Goal: Navigation & Orientation: Find specific page/section

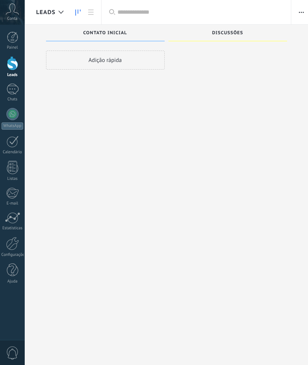
click at [16, 65] on div at bounding box center [12, 63] width 11 height 14
click at [63, 18] on div at bounding box center [61, 12] width 13 height 15
click at [63, 19] on div at bounding box center [63, 12] width 13 height 15
click at [63, 12] on icon at bounding box center [62, 12] width 5 height 3
click at [58, 9] on div at bounding box center [63, 12] width 13 height 15
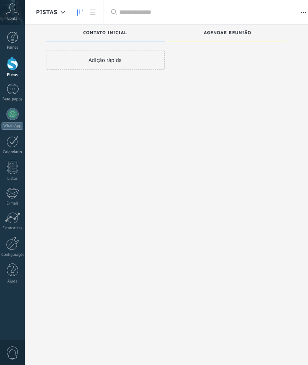
click at [17, 249] on div at bounding box center [12, 243] width 13 height 13
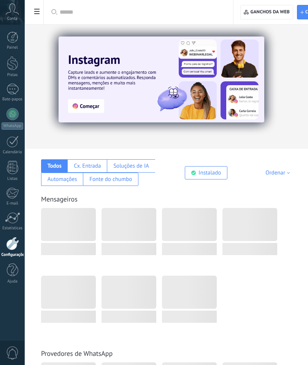
click at [44, 15] on div "Aplicar Aplicar Redefinir" at bounding box center [138, 12] width 190 height 24
click at [38, 14] on use at bounding box center [36, 11] width 5 height 5
click at [17, 43] on div at bounding box center [12, 37] width 11 height 11
click at [11, 39] on div at bounding box center [12, 37] width 11 height 11
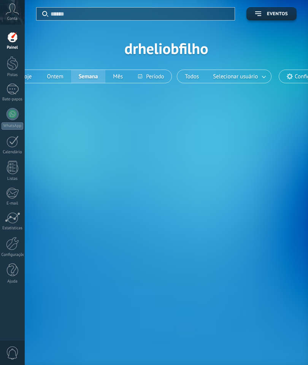
click at [17, 17] on div "Conta" at bounding box center [12, 12] width 25 height 25
click at [18, 16] on div "Conta" at bounding box center [12, 12] width 25 height 25
click at [16, 63] on div at bounding box center [12, 63] width 11 height 14
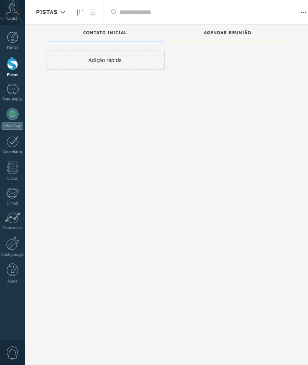
click at [65, 13] on icon at bounding box center [62, 12] width 5 height 3
click at [15, 43] on link "Painel" at bounding box center [12, 41] width 25 height 19
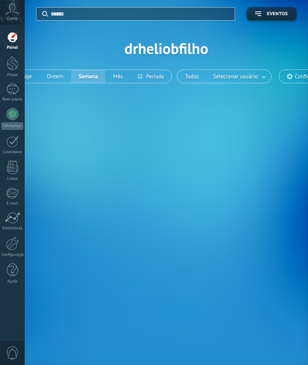
click at [13, 64] on div at bounding box center [12, 63] width 11 height 14
click at [13, 68] on div at bounding box center [12, 63] width 11 height 14
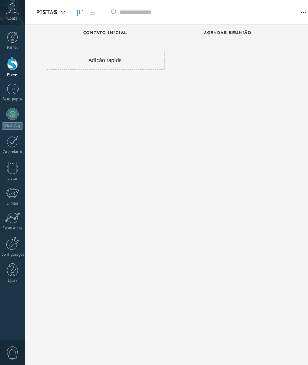
click at [303, 12] on icon "button" at bounding box center [303, 12] width 5 height 1
click at [234, 37] on div at bounding box center [227, 37] width 111 height 1
click at [242, 42] on div "Agendar reunião" at bounding box center [227, 36] width 119 height 23
click at [287, 30] on div "Agendar reunião" at bounding box center [233, 170] width 130 height 291
click at [304, 12] on icon "button" at bounding box center [303, 12] width 5 height 1
